Goal: Transaction & Acquisition: Purchase product/service

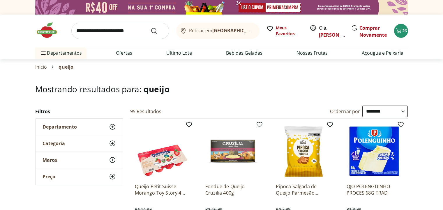
select select "**********"
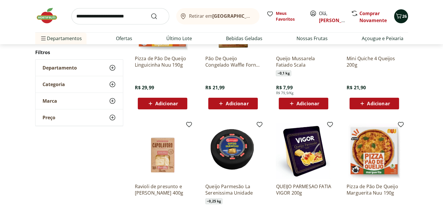
click at [401, 14] on icon "Carrinho" at bounding box center [399, 15] width 6 height 5
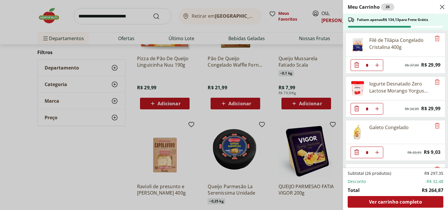
click at [16, 78] on div "Meu Carrinho 26 Faltam apenas R$ 134,13 para Frete Grátis Filé de Tilápia Conge…" at bounding box center [224, 105] width 448 height 210
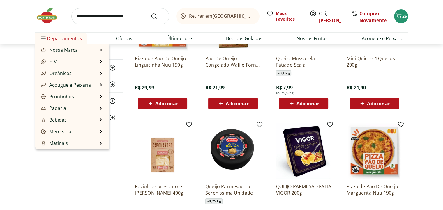
click at [67, 41] on span "Departamentos" at bounding box center [61, 38] width 42 height 14
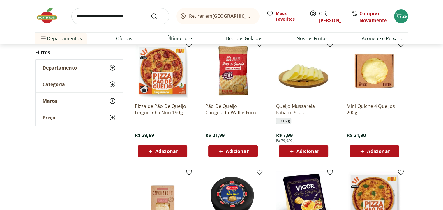
scroll to position [2040, 0]
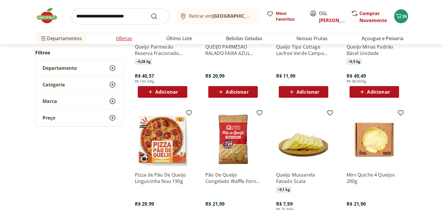
click at [122, 41] on link "Ofertas" at bounding box center [124, 38] width 16 height 7
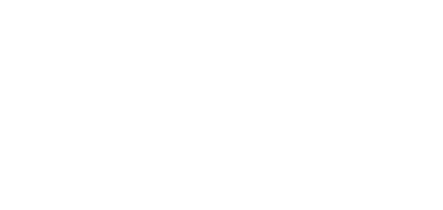
select select "**********"
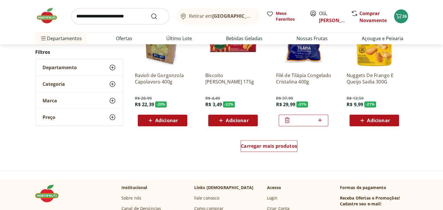
scroll to position [350, 0]
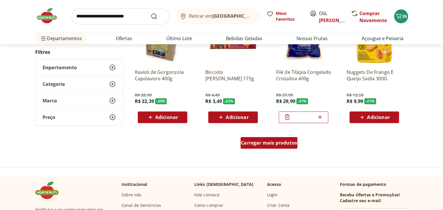
click at [279, 144] on span "Carregar mais produtos" at bounding box center [269, 143] width 56 height 5
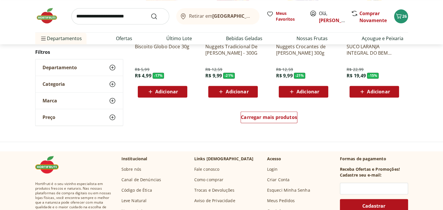
scroll to position [758, 0]
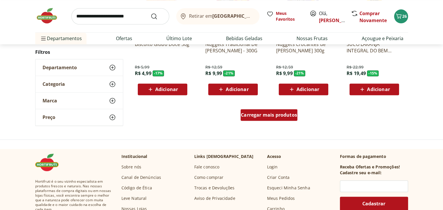
click at [269, 116] on span "Carregar mais produtos" at bounding box center [269, 115] width 56 height 5
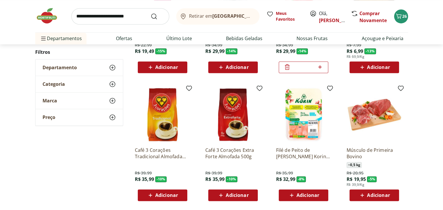
scroll to position [932, 0]
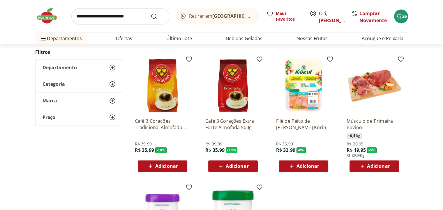
click at [375, 167] on span "Adicionar" at bounding box center [378, 166] width 23 height 5
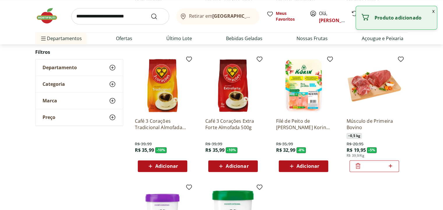
click at [360, 165] on icon at bounding box center [358, 166] width 5 height 6
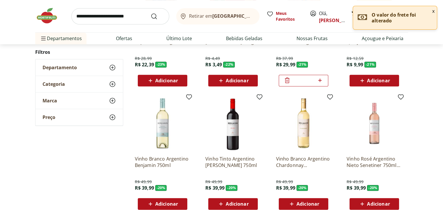
scroll to position [350, 0]
